Goal: Transaction & Acquisition: Book appointment/travel/reservation

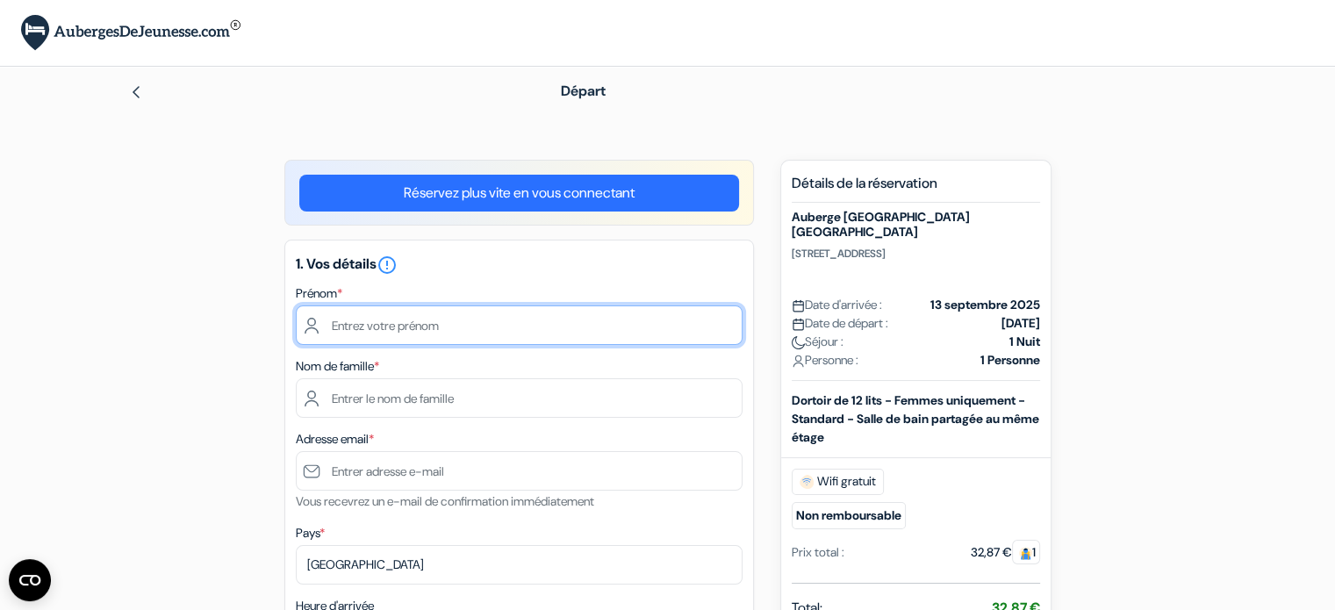
click at [432, 337] on input "text" at bounding box center [519, 325] width 447 height 40
type input "Valentine"
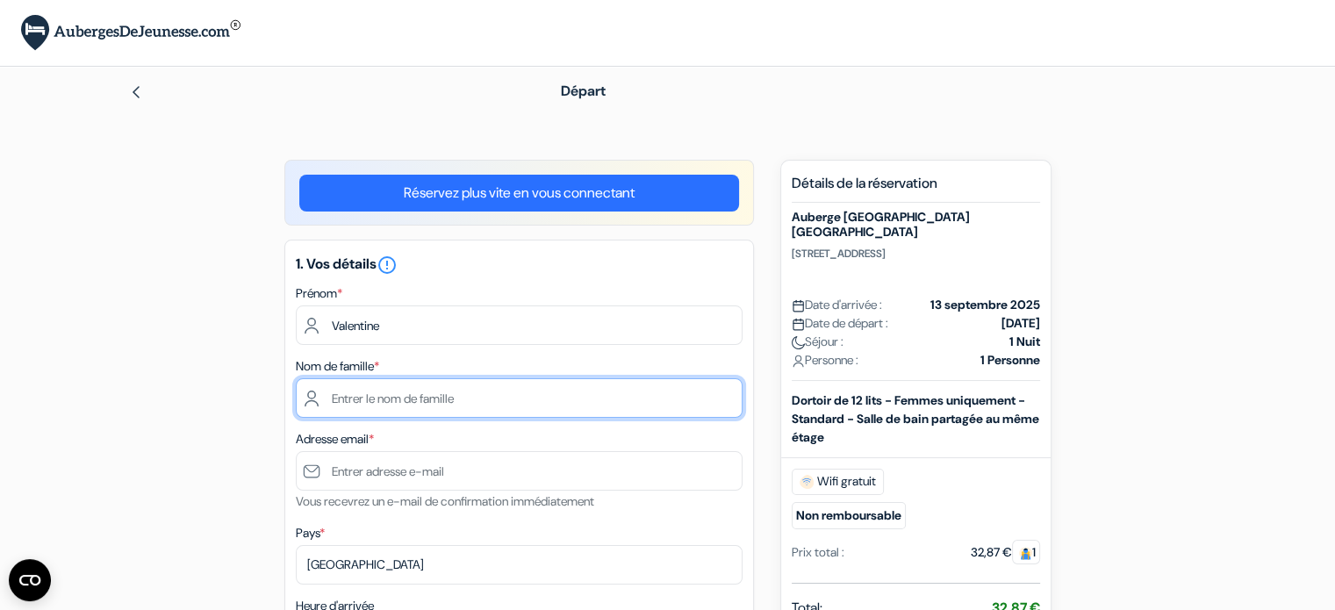
click at [407, 396] on input "text" at bounding box center [519, 398] width 447 height 40
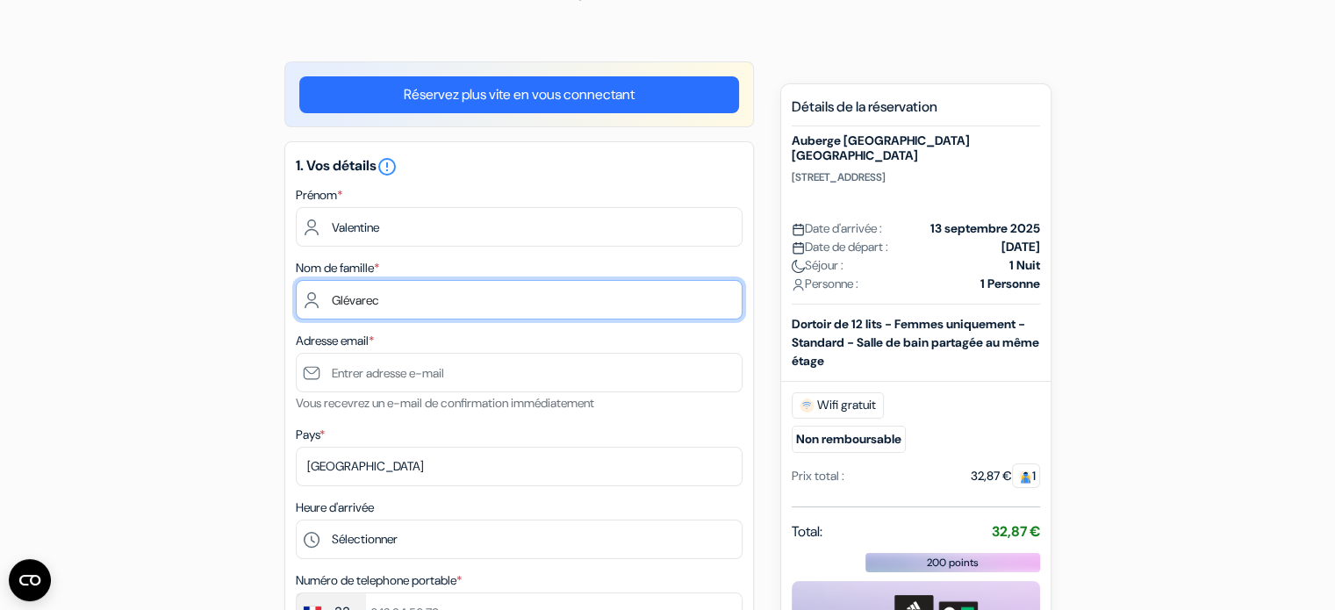
scroll to position [100, 0]
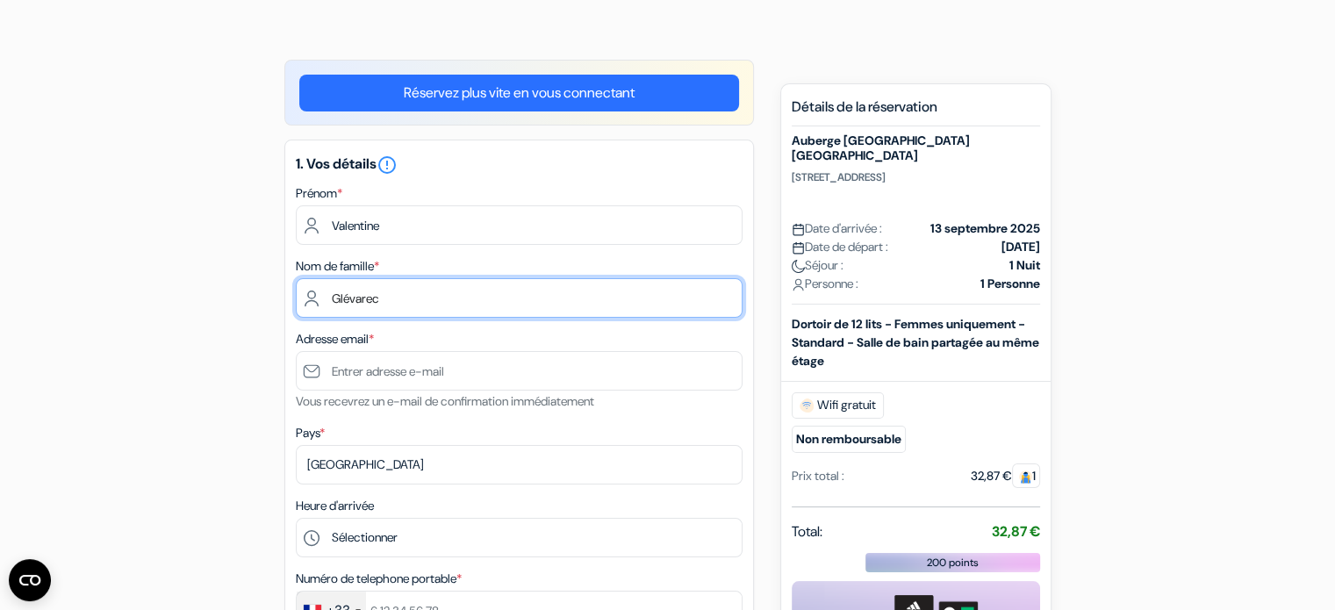
type input "Glévarec"
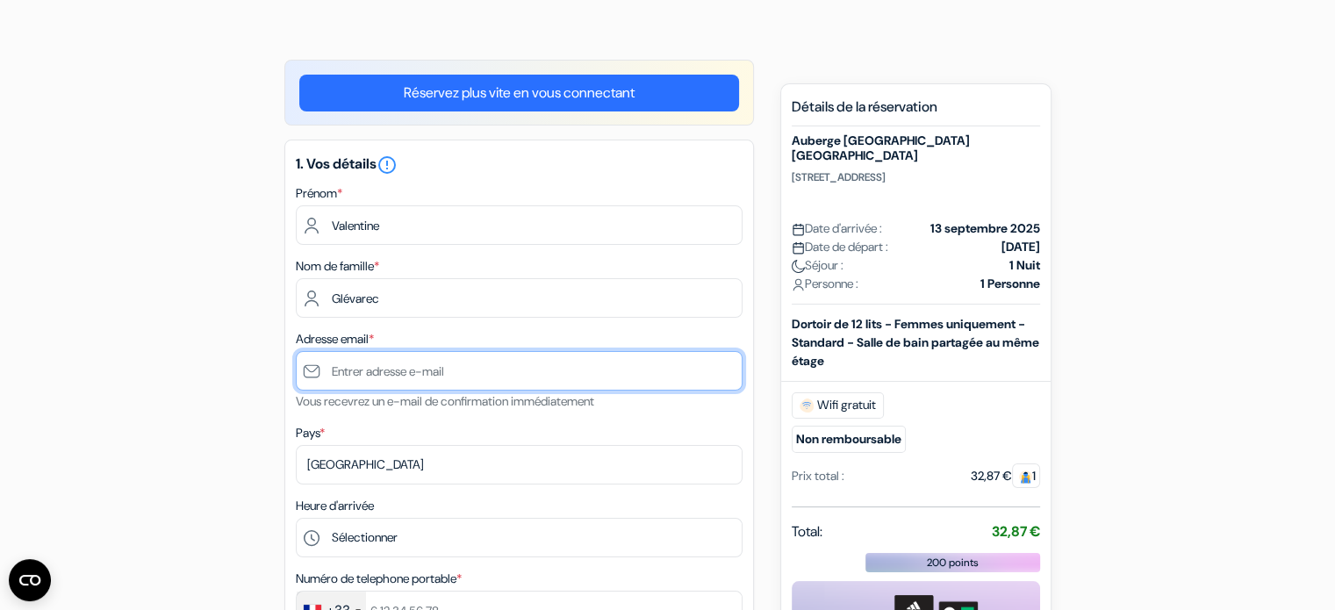
click at [406, 372] on input "text" at bounding box center [519, 371] width 447 height 40
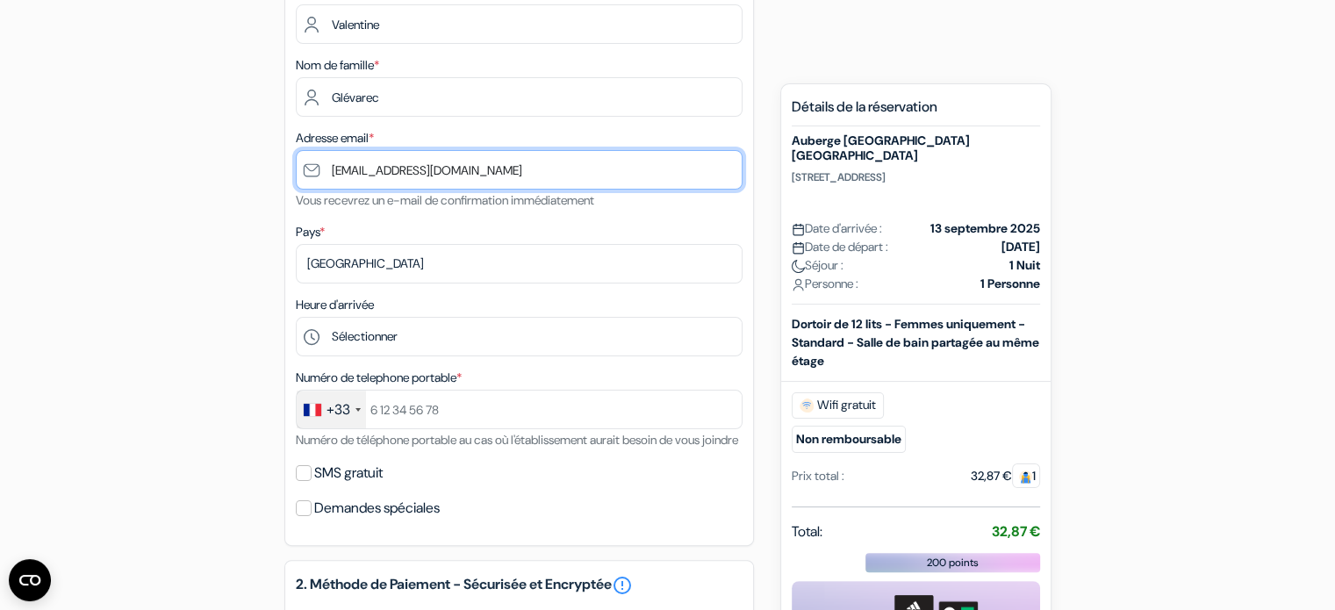
scroll to position [302, 0]
type input "[EMAIL_ADDRESS][DOMAIN_NAME]"
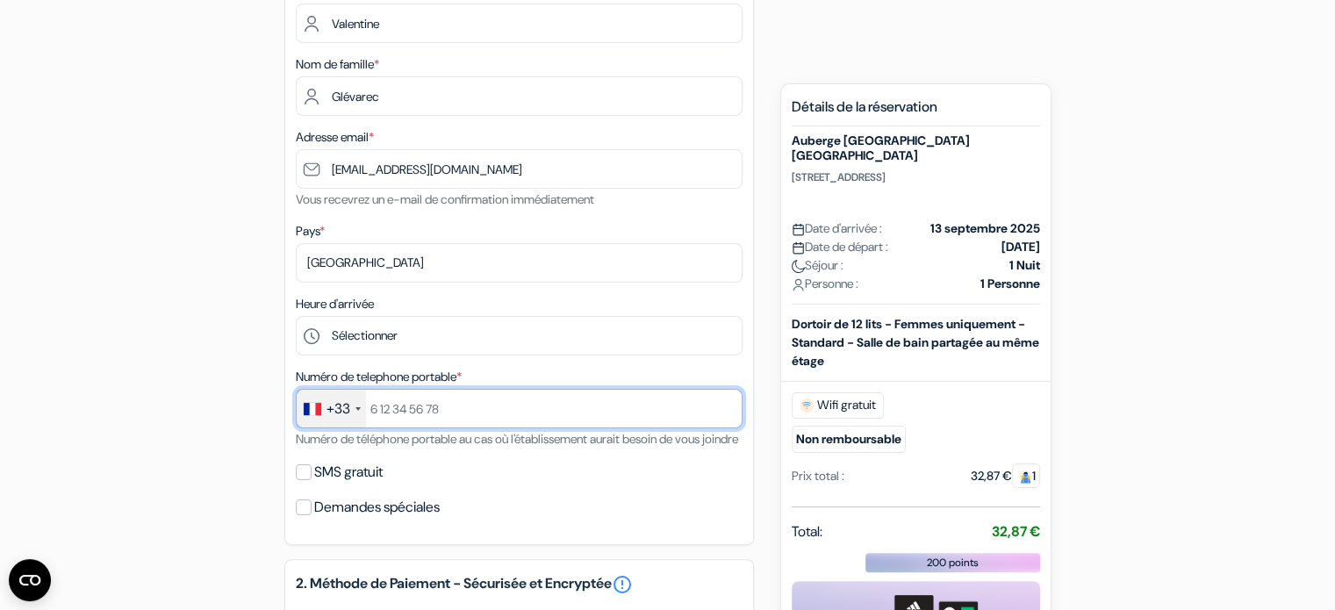
click at [426, 410] on input "text" at bounding box center [519, 409] width 447 height 40
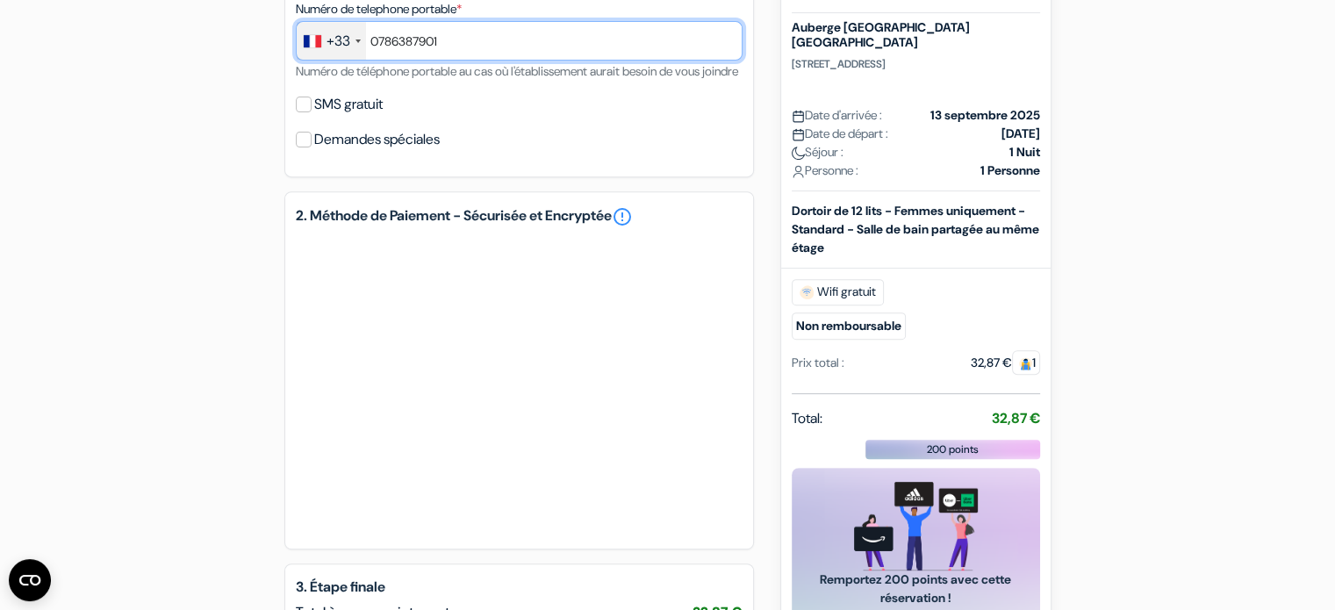
scroll to position [674, 0]
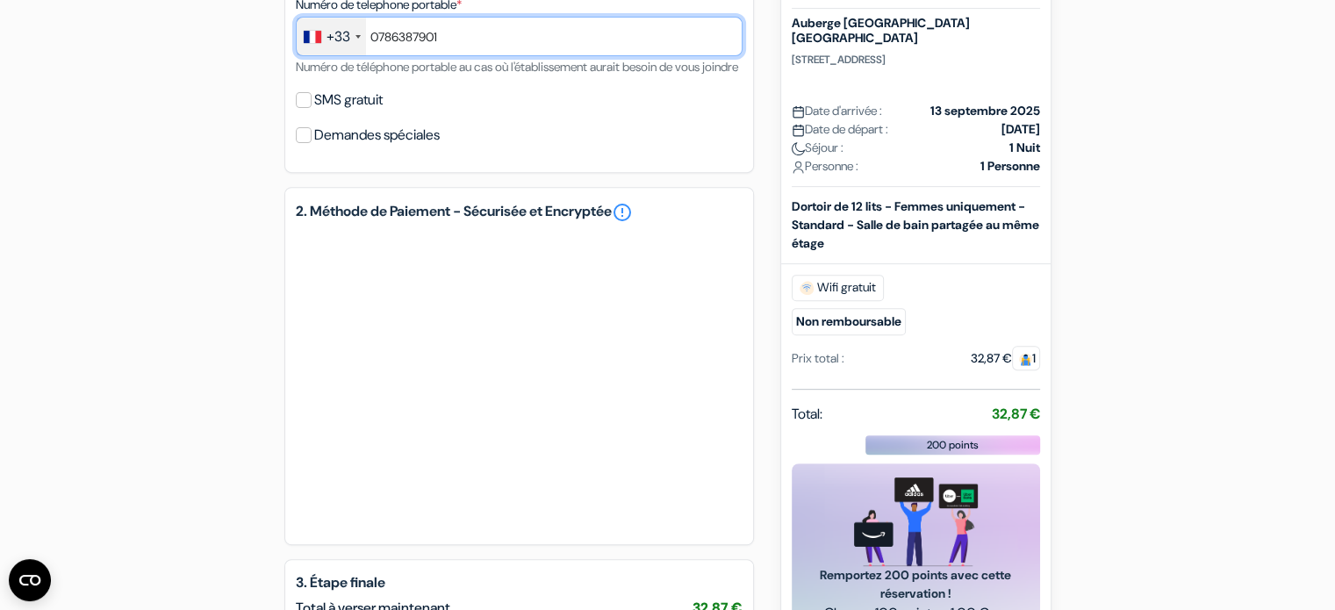
type input "0786387901"
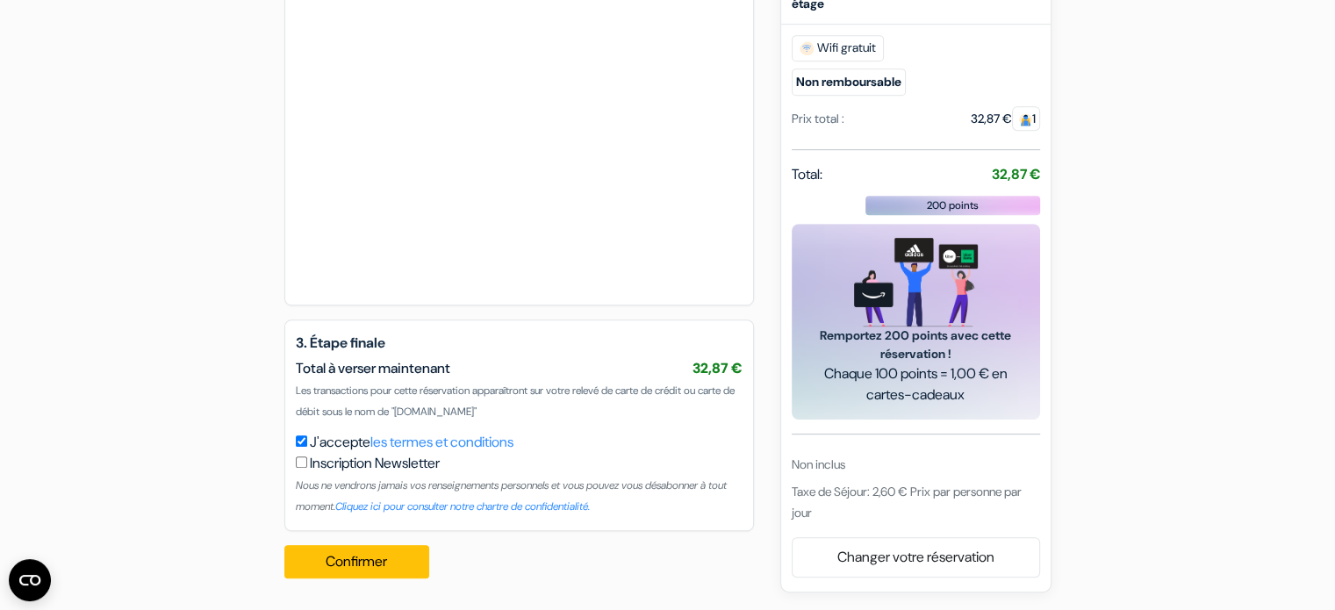
scroll to position [935, 0]
click at [376, 568] on button "Confirmer Loading..." at bounding box center [357, 561] width 146 height 33
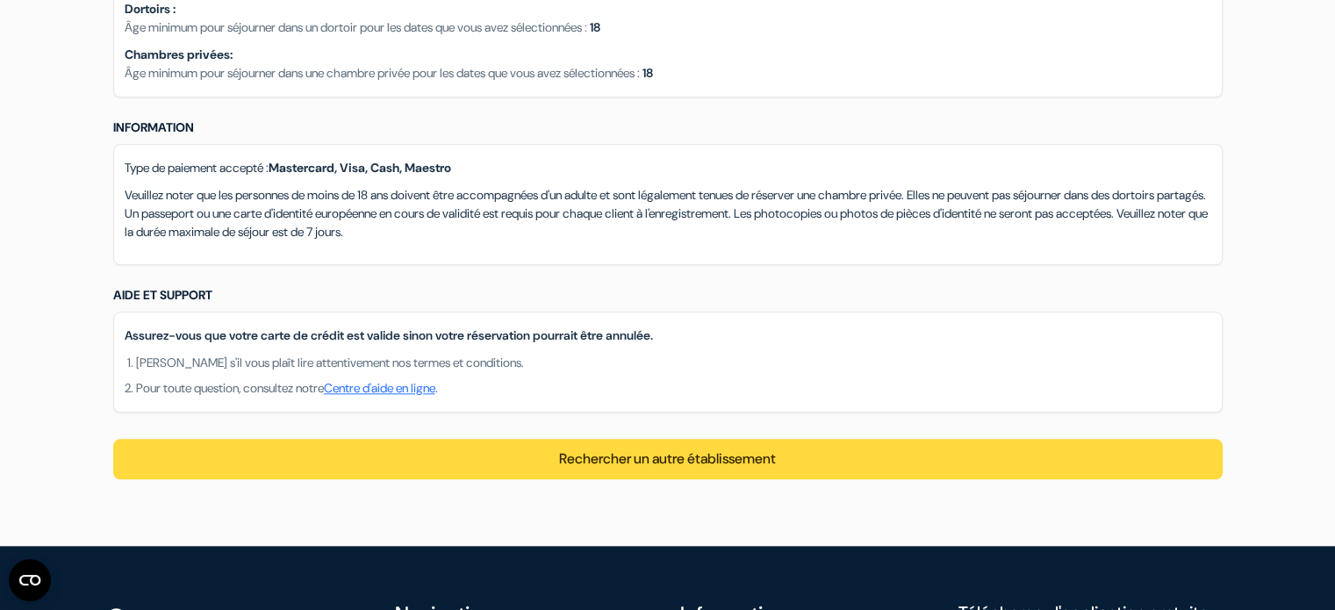
scroll to position [1713, 0]
